Goal: Task Accomplishment & Management: Manage account settings

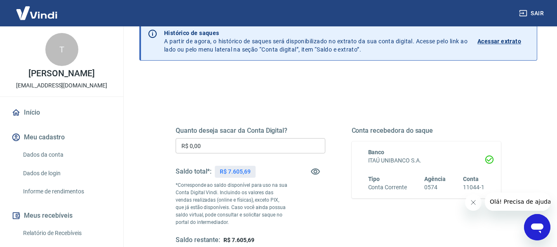
scroll to position [41, 0]
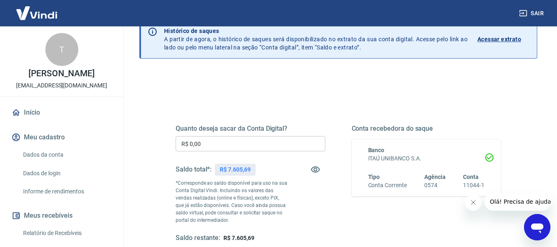
drag, startPoint x: 193, startPoint y: 144, endPoint x: 198, endPoint y: 148, distance: 6.8
click at [193, 145] on input "R$ 0,00" at bounding box center [251, 143] width 150 height 15
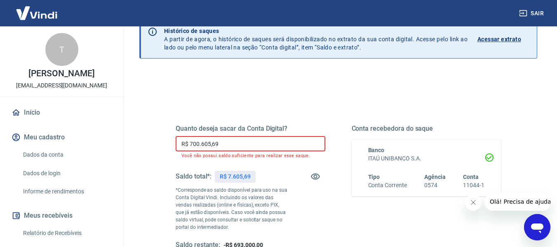
drag, startPoint x: 195, startPoint y: 146, endPoint x: 195, endPoint y: 157, distance: 11.1
click at [195, 145] on input "R$ 700.605,69" at bounding box center [251, 143] width 150 height 15
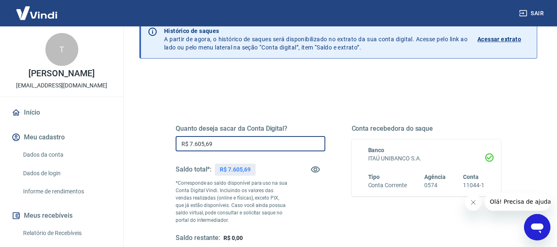
click at [234, 148] on input "R$ 7.605,69" at bounding box center [251, 143] width 150 height 15
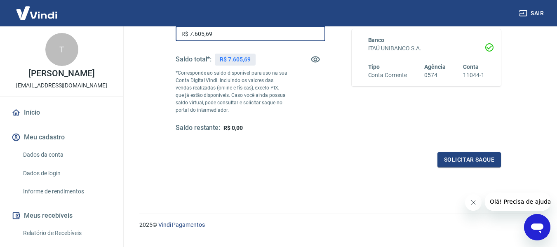
scroll to position [165, 0]
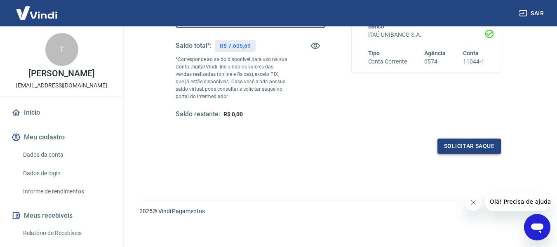
type input "R$ 7.605,69"
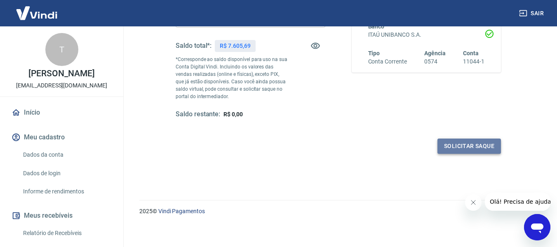
click at [497, 150] on button "Solicitar saque" at bounding box center [470, 146] width 64 height 15
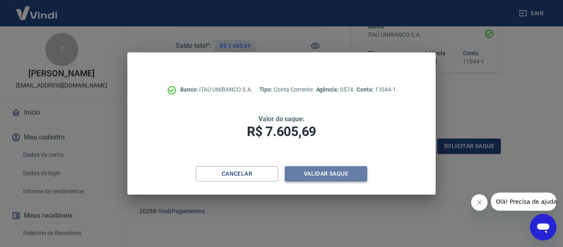
click at [313, 180] on button "Validar saque" at bounding box center [326, 173] width 82 height 15
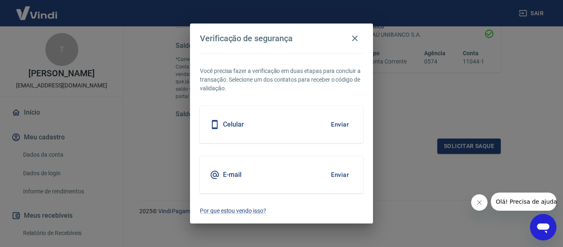
click at [339, 124] on button "Enviar" at bounding box center [340, 124] width 27 height 17
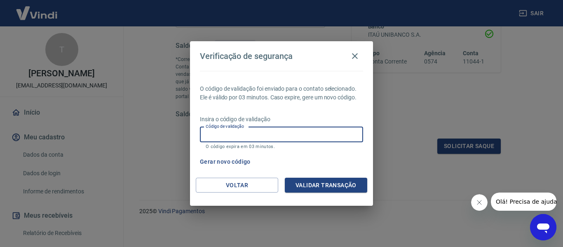
click at [254, 132] on input "Código de validação" at bounding box center [281, 134] width 163 height 15
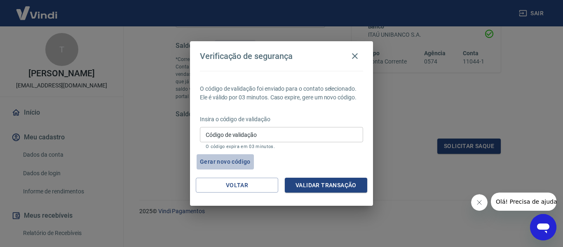
click at [209, 158] on button "Gerar novo código" at bounding box center [225, 161] width 57 height 15
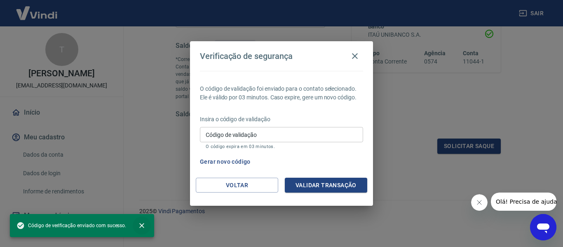
click at [143, 224] on icon "close" at bounding box center [141, 225] width 5 height 5
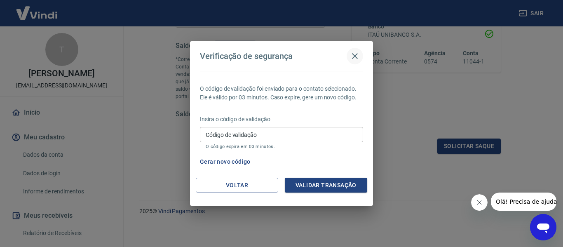
click at [356, 57] on icon "button" at bounding box center [355, 56] width 10 height 10
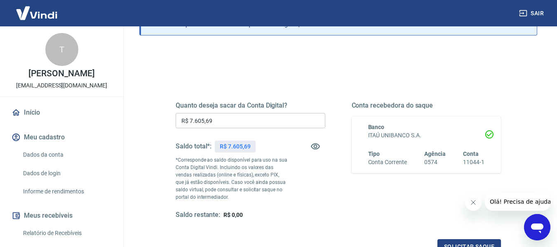
scroll to position [82, 0]
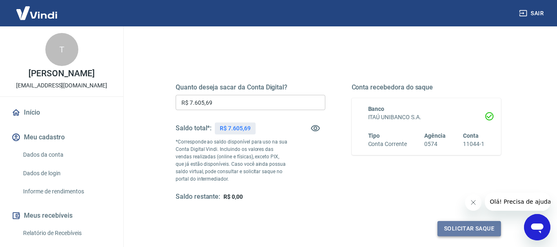
click at [465, 226] on button "Solicitar saque" at bounding box center [470, 228] width 64 height 15
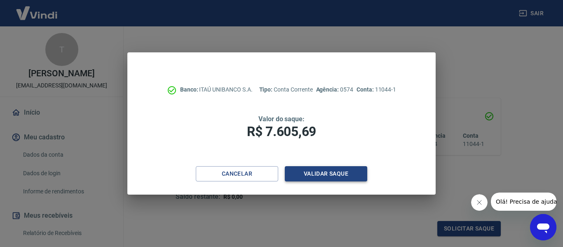
click at [324, 176] on button "Validar saque" at bounding box center [326, 173] width 82 height 15
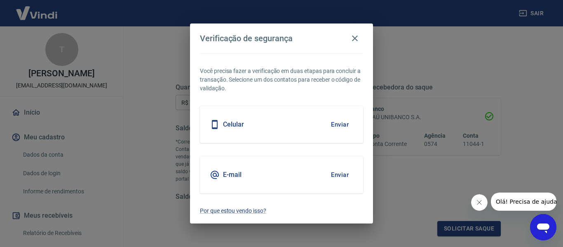
click at [342, 125] on button "Enviar" at bounding box center [340, 124] width 27 height 17
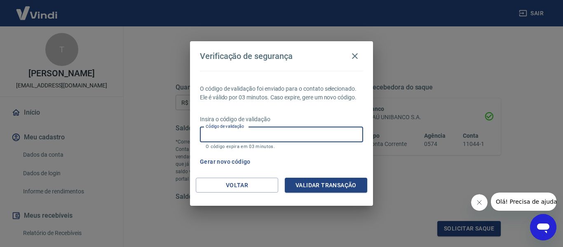
click at [287, 137] on input "Código de validação" at bounding box center [281, 134] width 163 height 15
click at [343, 225] on div "Verificação de segurança O código de validação foi enviado para o contato selec…" at bounding box center [281, 123] width 563 height 247
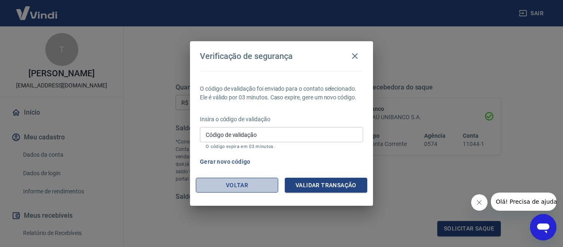
click at [251, 185] on button "Voltar" at bounding box center [237, 185] width 82 height 15
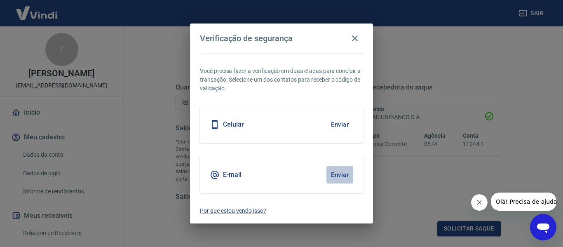
click at [338, 171] on button "Enviar" at bounding box center [340, 174] width 27 height 17
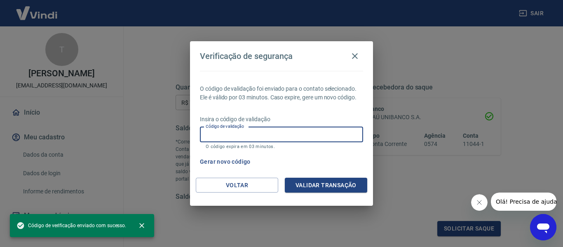
paste input "419975"
type input "419975"
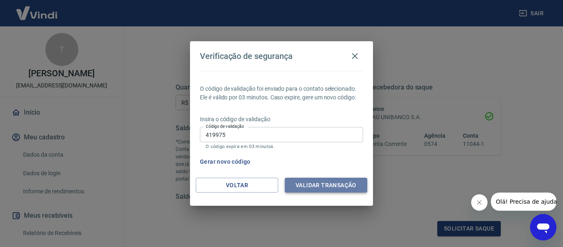
click at [326, 185] on button "Validar transação" at bounding box center [326, 185] width 82 height 15
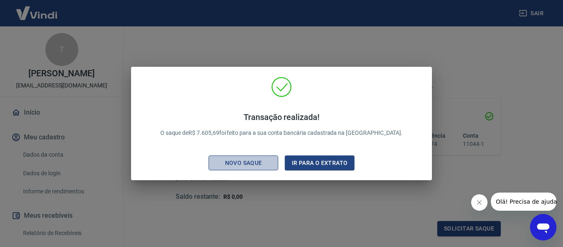
click at [251, 156] on button "Novo saque" at bounding box center [244, 163] width 70 height 15
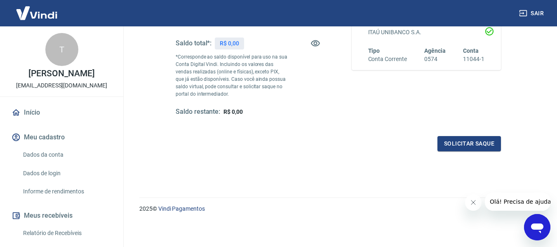
scroll to position [168, 0]
